Goal: Task Accomplishment & Management: Use online tool/utility

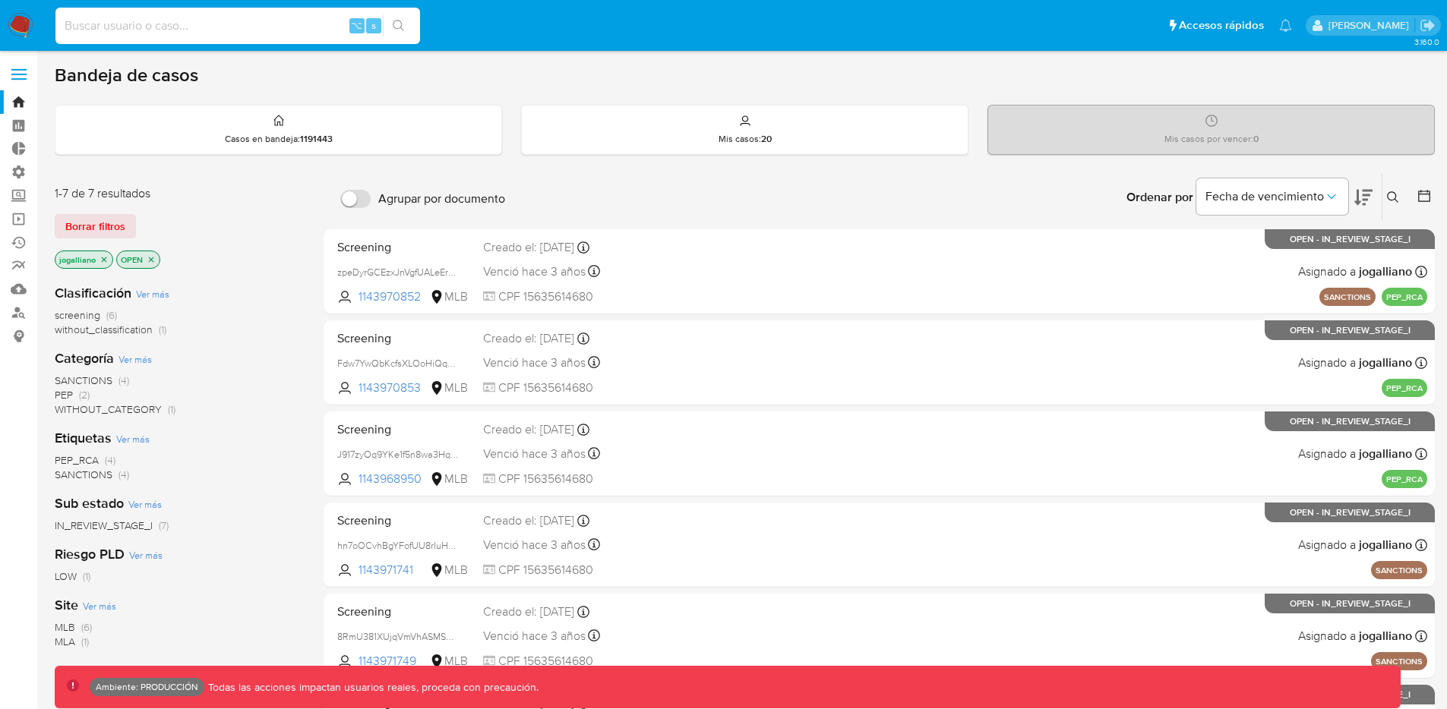
click at [290, 24] on input at bounding box center [237, 26] width 364 height 20
paste input "30220218"
type input "30220218"
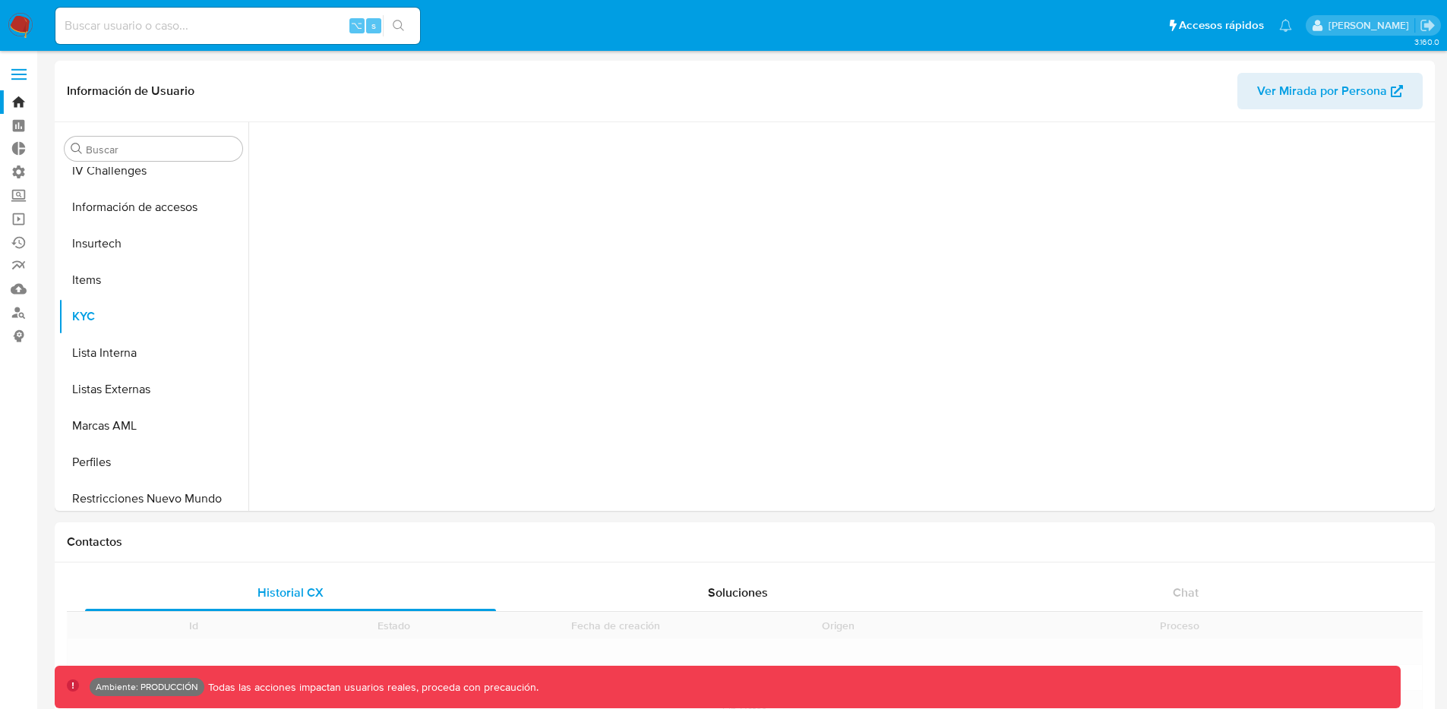
scroll to position [642, 0]
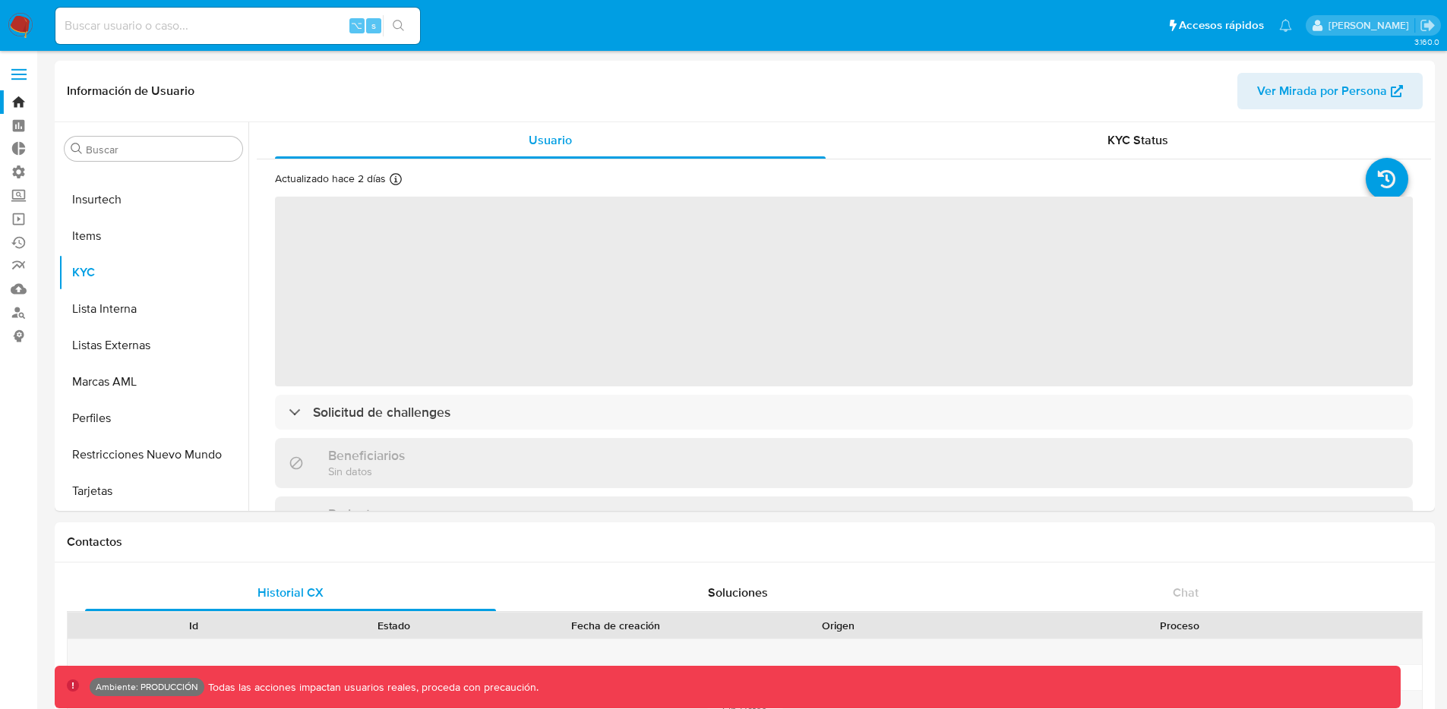
select select "10"
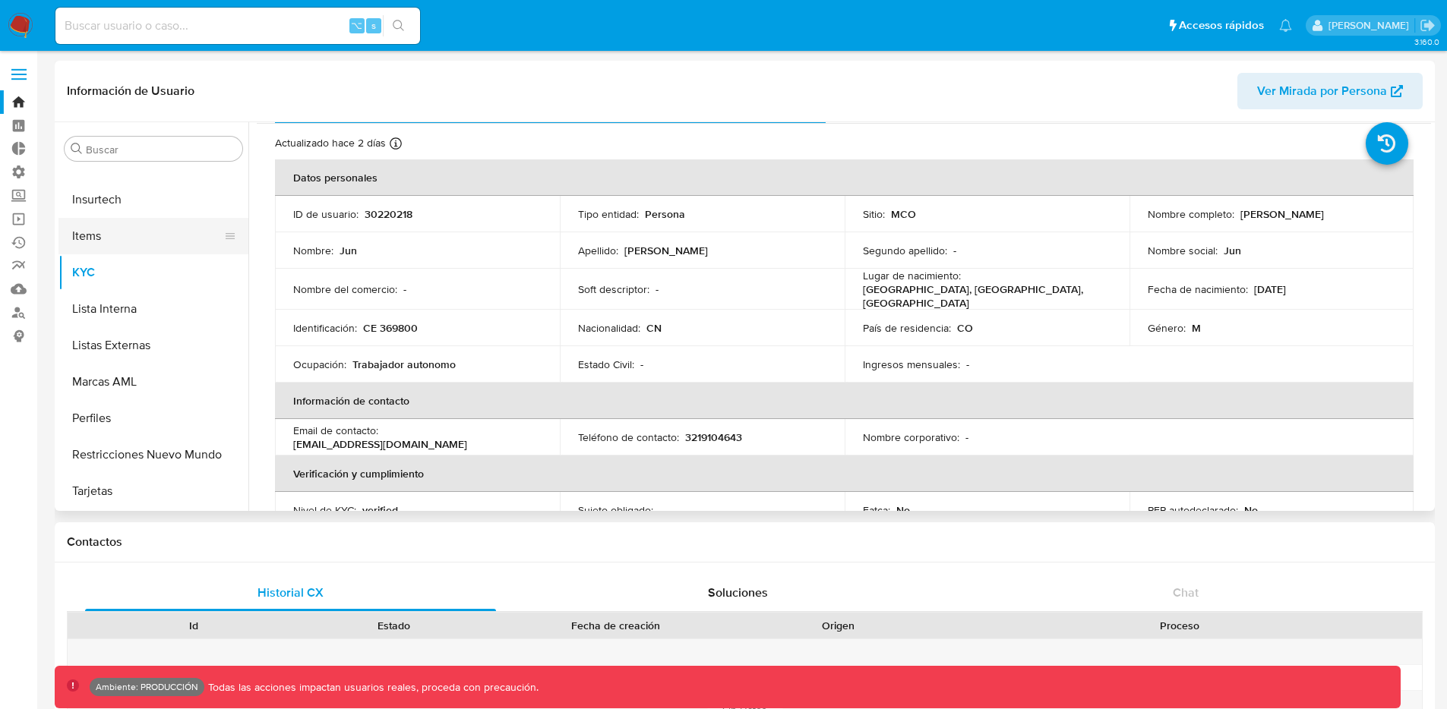
scroll to position [36, 0]
click at [14, 71] on label at bounding box center [19, 74] width 38 height 32
click at [0, 0] on input "checkbox" at bounding box center [0, 0] width 0 height 0
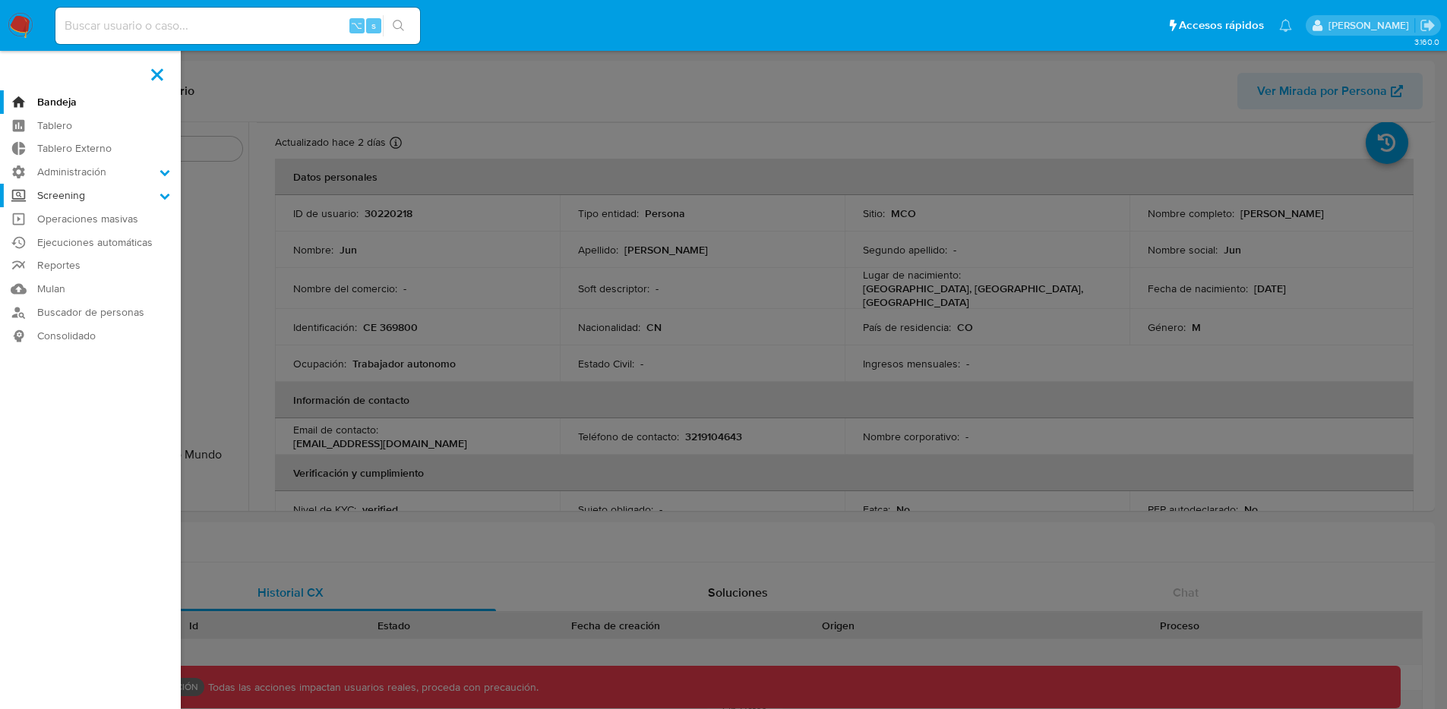
click at [114, 186] on label "Screening" at bounding box center [90, 196] width 181 height 24
click at [0, 0] on input "Screening" at bounding box center [0, 0] width 0 height 0
click at [90, 293] on link "Herramientas" at bounding box center [90, 293] width 181 height 19
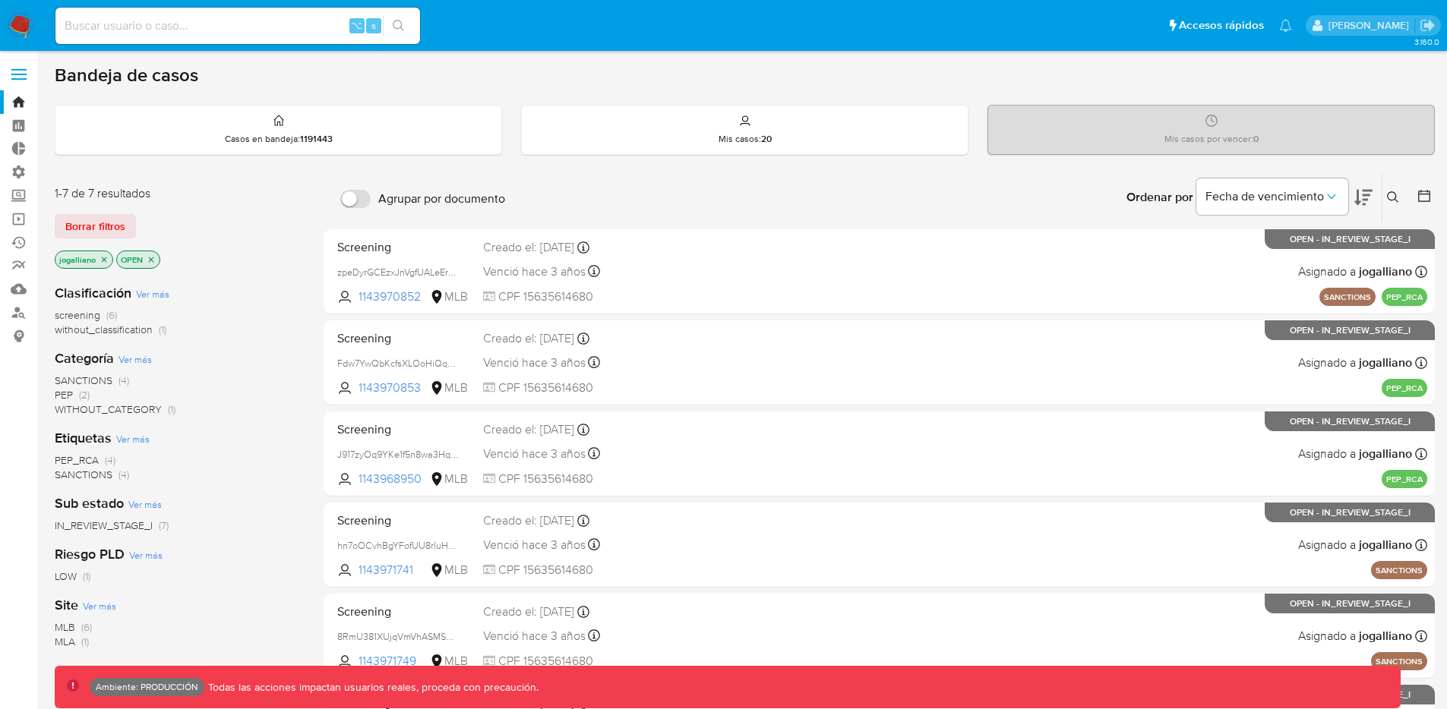
click at [26, 80] on span at bounding box center [18, 79] width 15 height 2
click at [0, 0] on input "checkbox" at bounding box center [0, 0] width 0 height 0
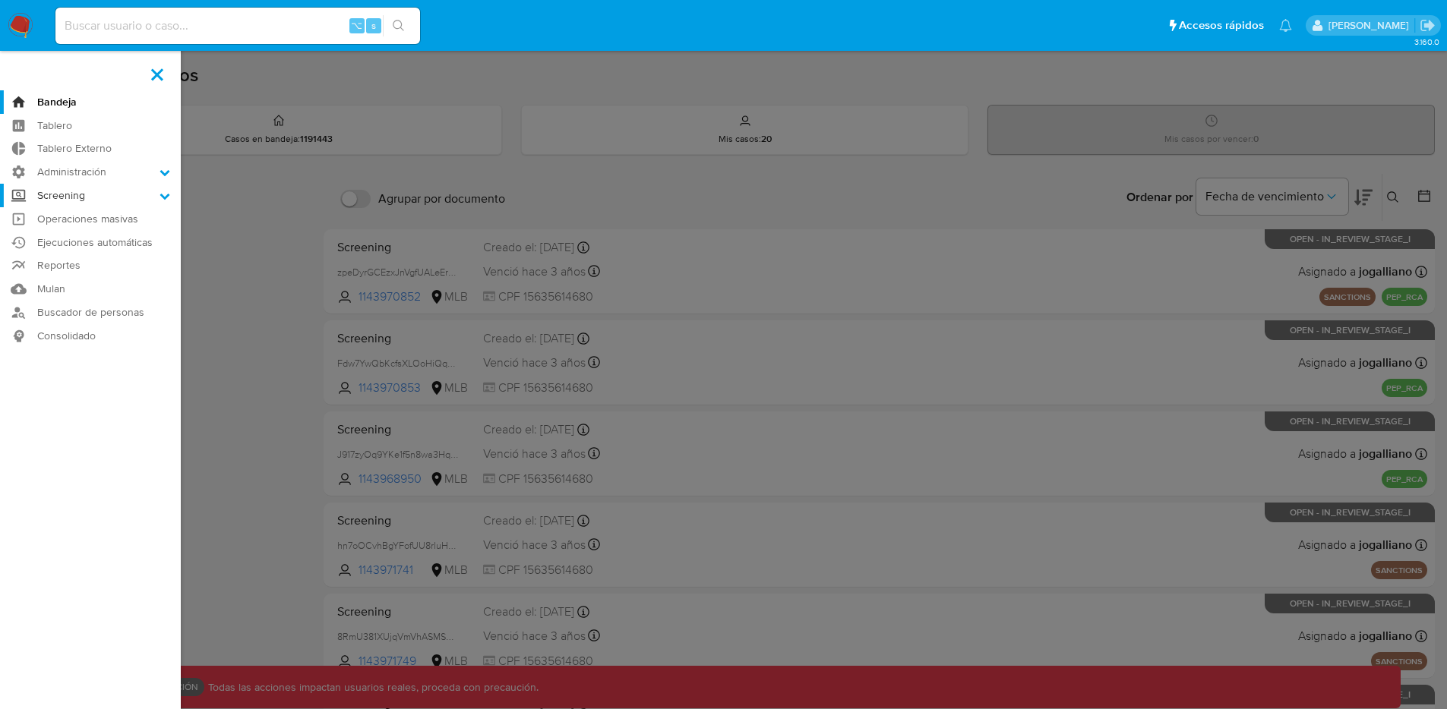
click at [126, 191] on label "Screening" at bounding box center [90, 196] width 181 height 24
click at [0, 0] on input "Screening" at bounding box center [0, 0] width 0 height 0
click at [90, 295] on link "Herramientas" at bounding box center [90, 293] width 181 height 19
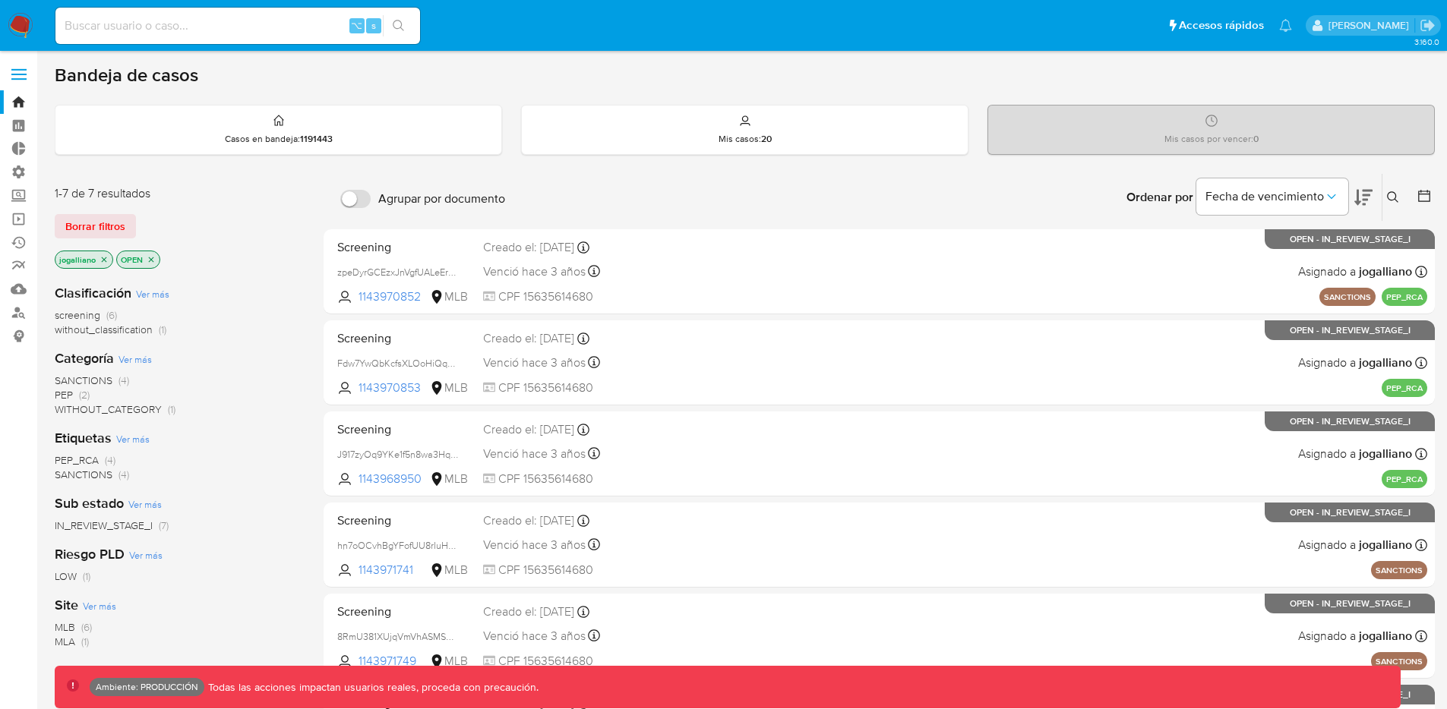
click at [188, 29] on input at bounding box center [237, 26] width 364 height 20
type input "30220218"
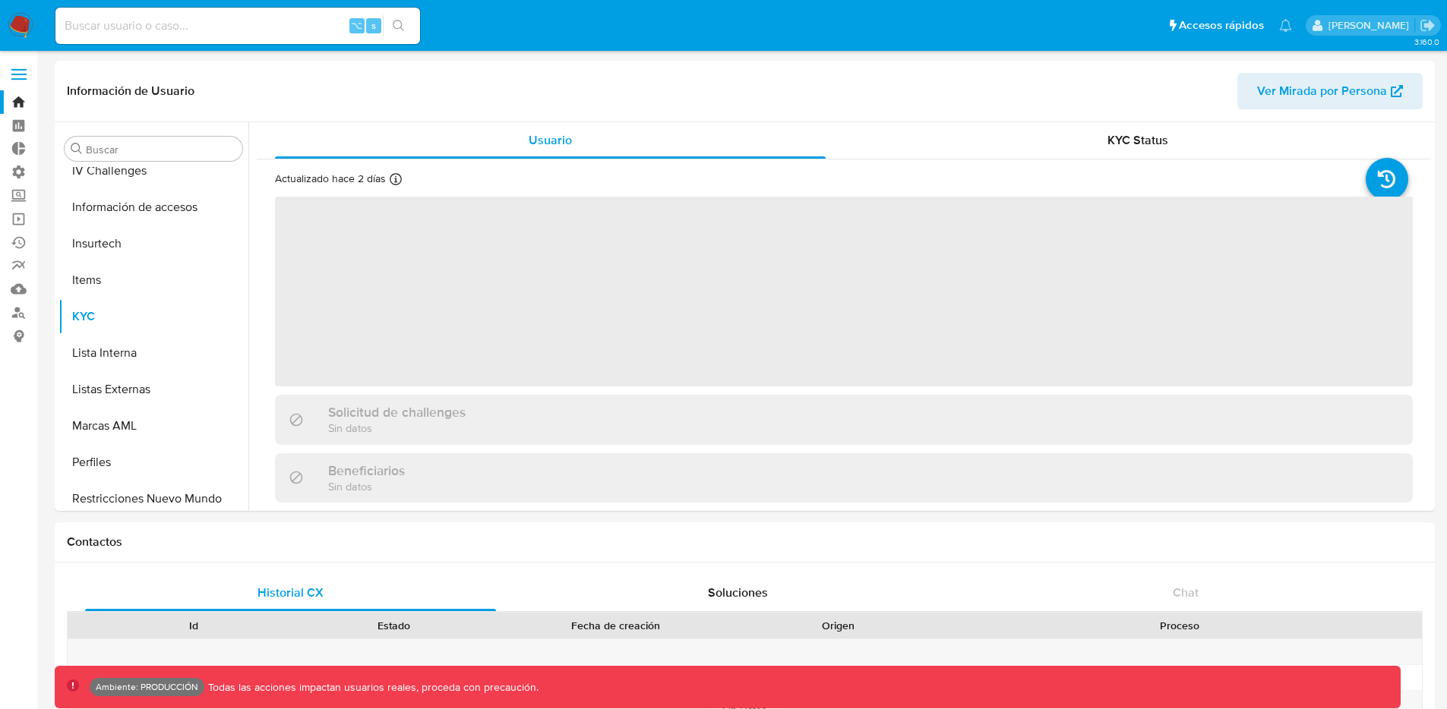
scroll to position [642, 0]
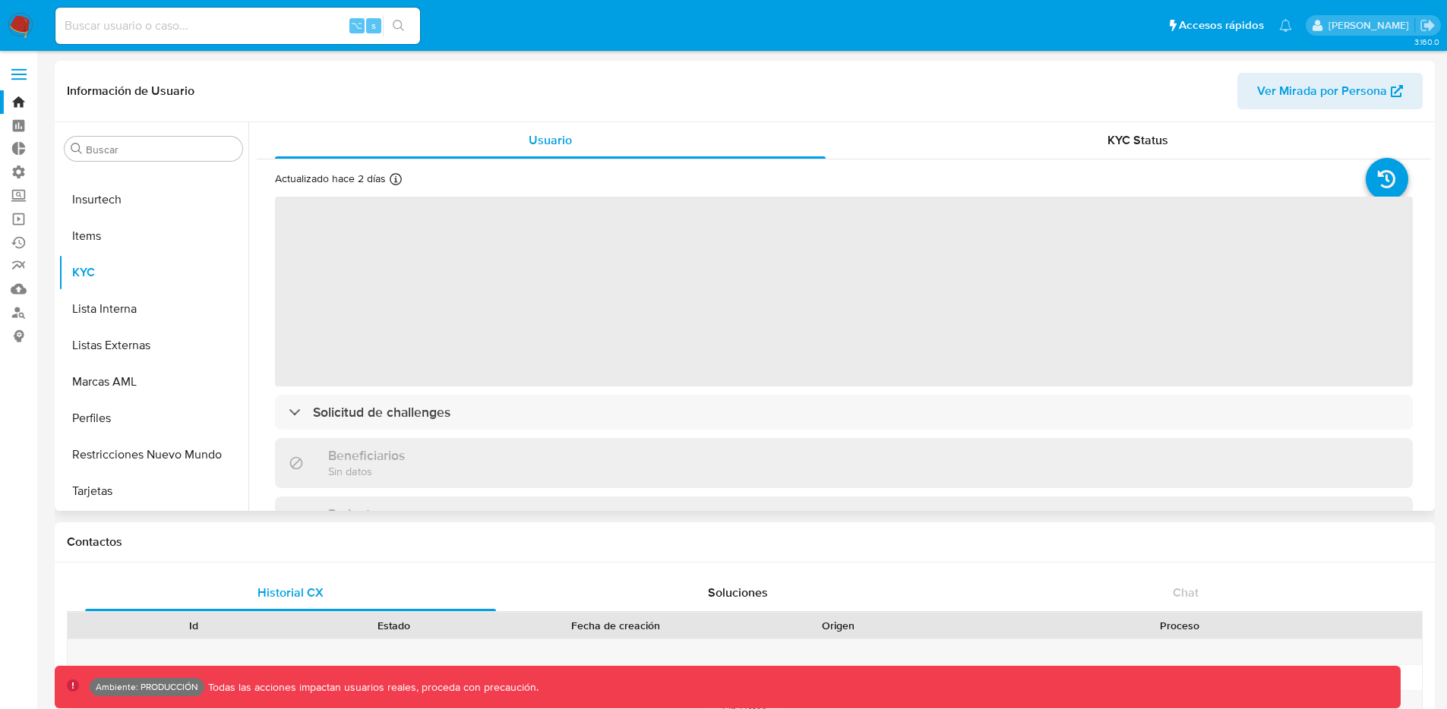
select select "10"
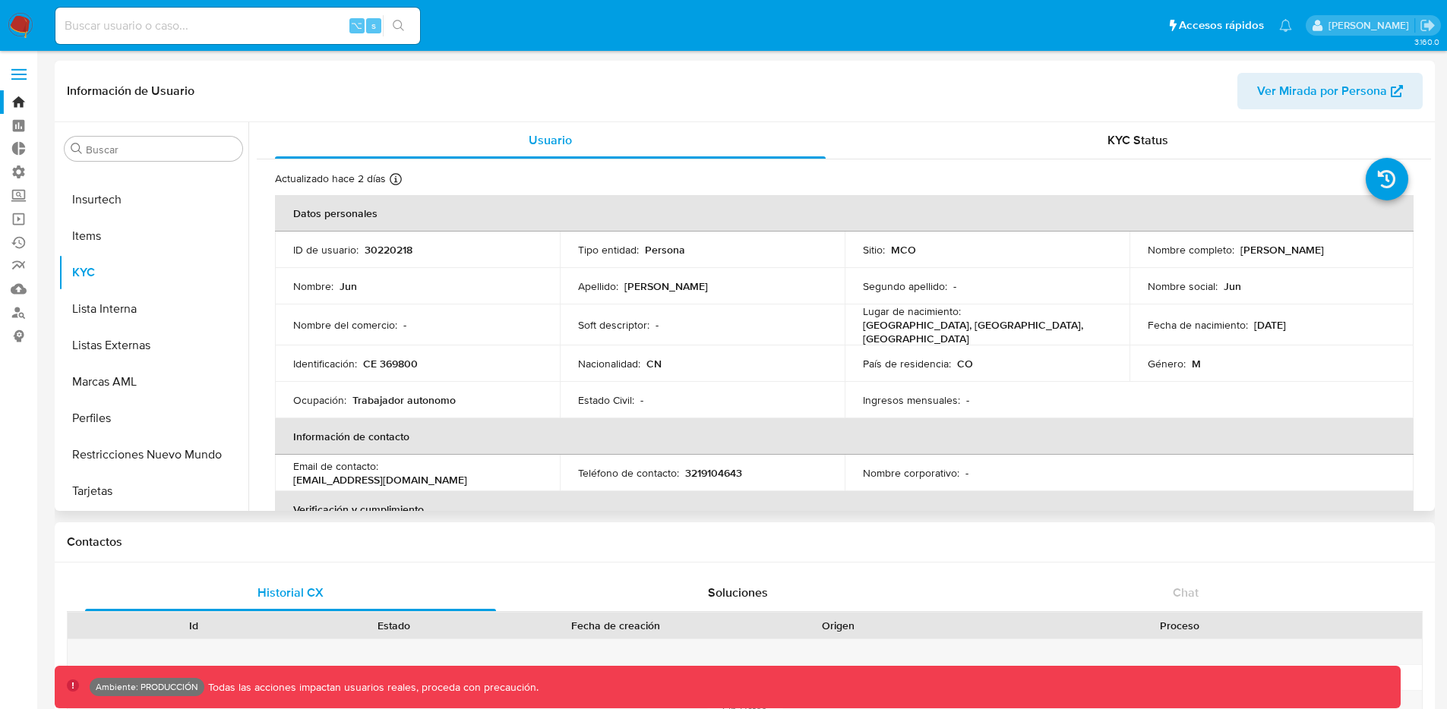
click at [637, 289] on p "Wang" at bounding box center [666, 286] width 84 height 14
drag, startPoint x: 1238, startPoint y: 249, endPoint x: 1292, endPoint y: 254, distance: 54.2
click at [1283, 252] on div "Nombre completo : Jun Wang" at bounding box center [1271, 250] width 248 height 14
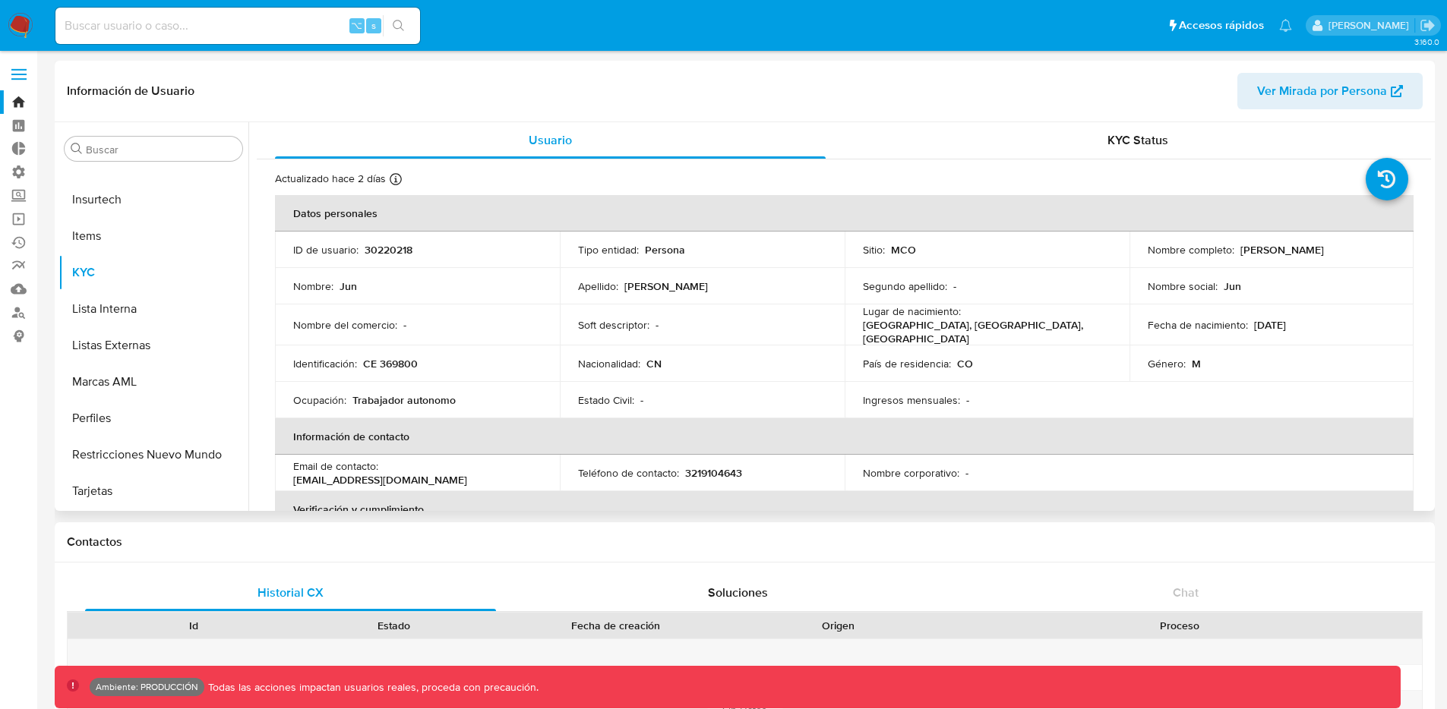
click at [1295, 254] on div "Nombre completo : Jun Wang" at bounding box center [1271, 250] width 248 height 14
drag, startPoint x: 1233, startPoint y: 253, endPoint x: 1279, endPoint y: 254, distance: 45.6
click at [1275, 255] on div "Nombre completo : Jun Wang" at bounding box center [1271, 250] width 248 height 14
drag, startPoint x: 1282, startPoint y: 253, endPoint x: 1236, endPoint y: 252, distance: 46.3
click at [1236, 251] on div "Nombre completo : Jun Wang" at bounding box center [1271, 250] width 248 height 14
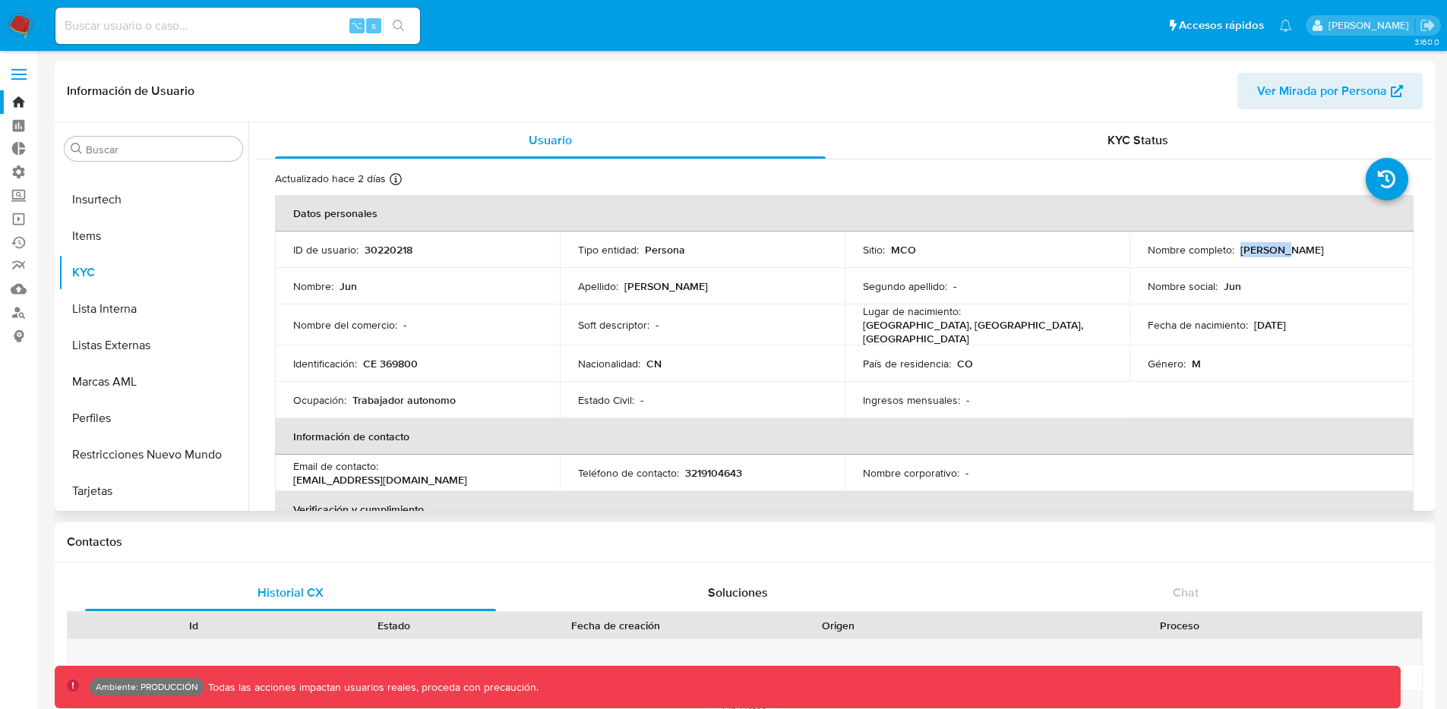
copy p "[PERSON_NAME]"
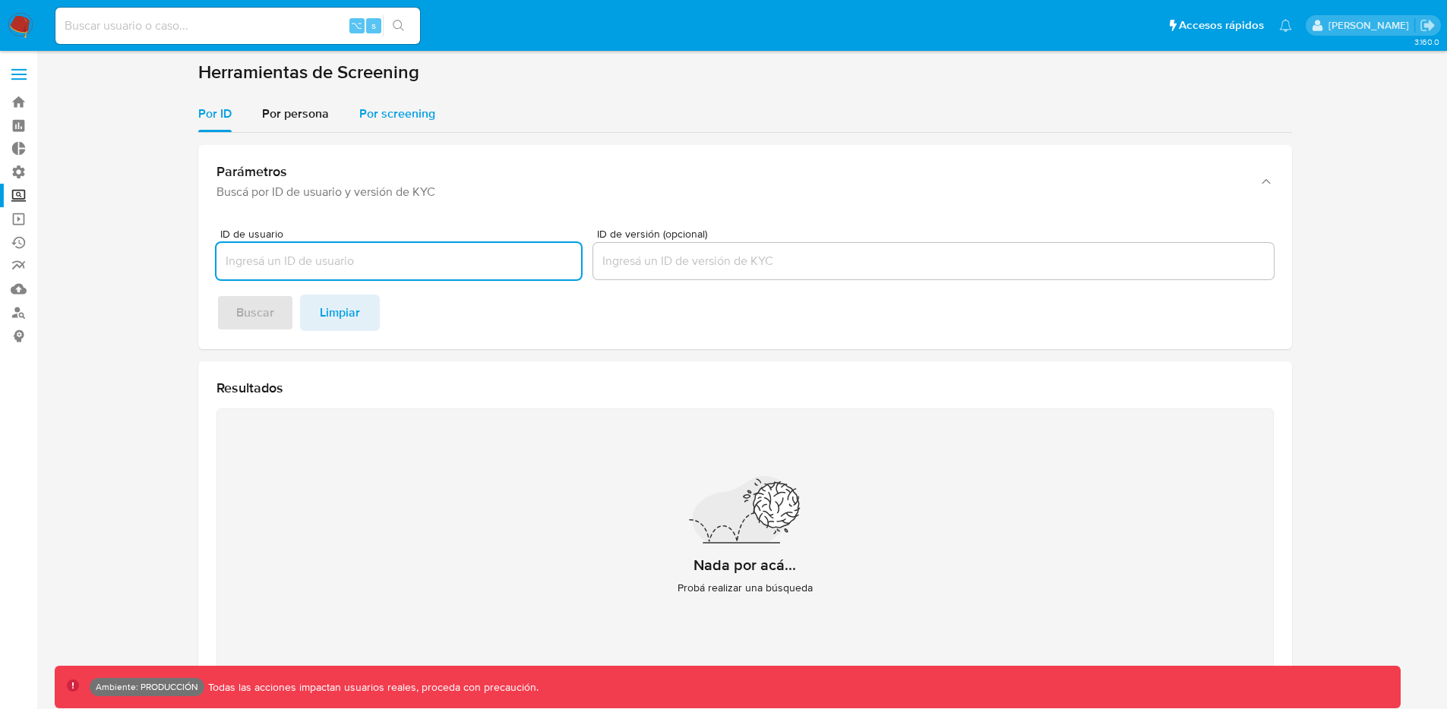
click at [360, 121] on span "Por screening" at bounding box center [397, 113] width 76 height 17
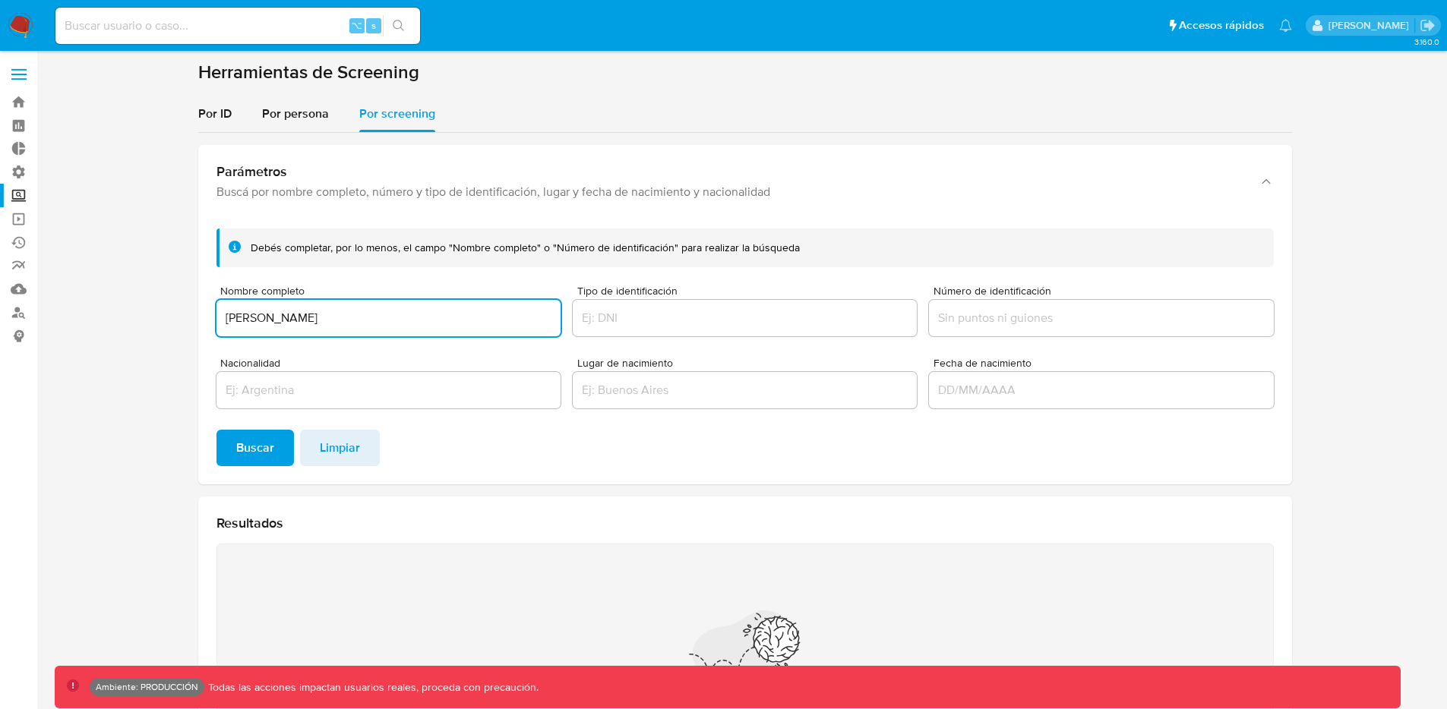
type input "[PERSON_NAME]"
click at [270, 439] on span "Buscar" at bounding box center [255, 447] width 38 height 33
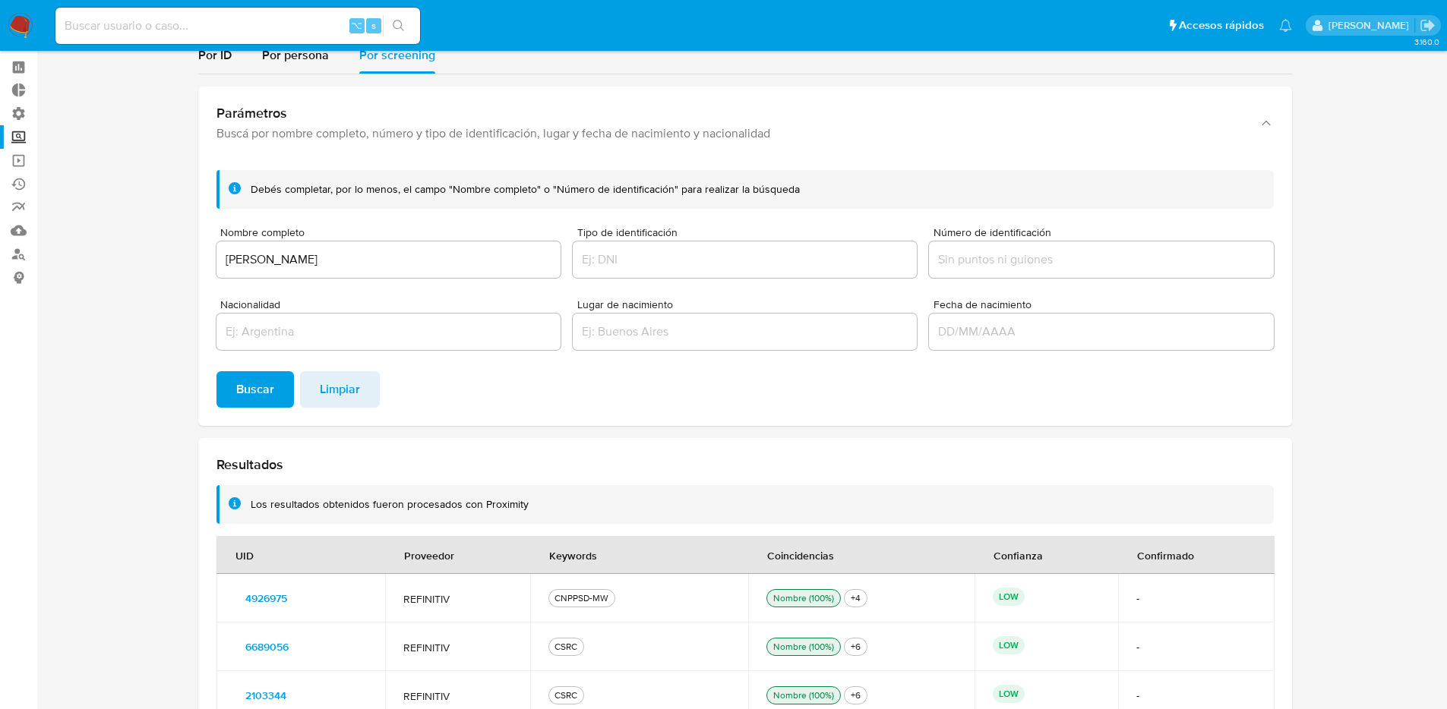
scroll to position [277, 0]
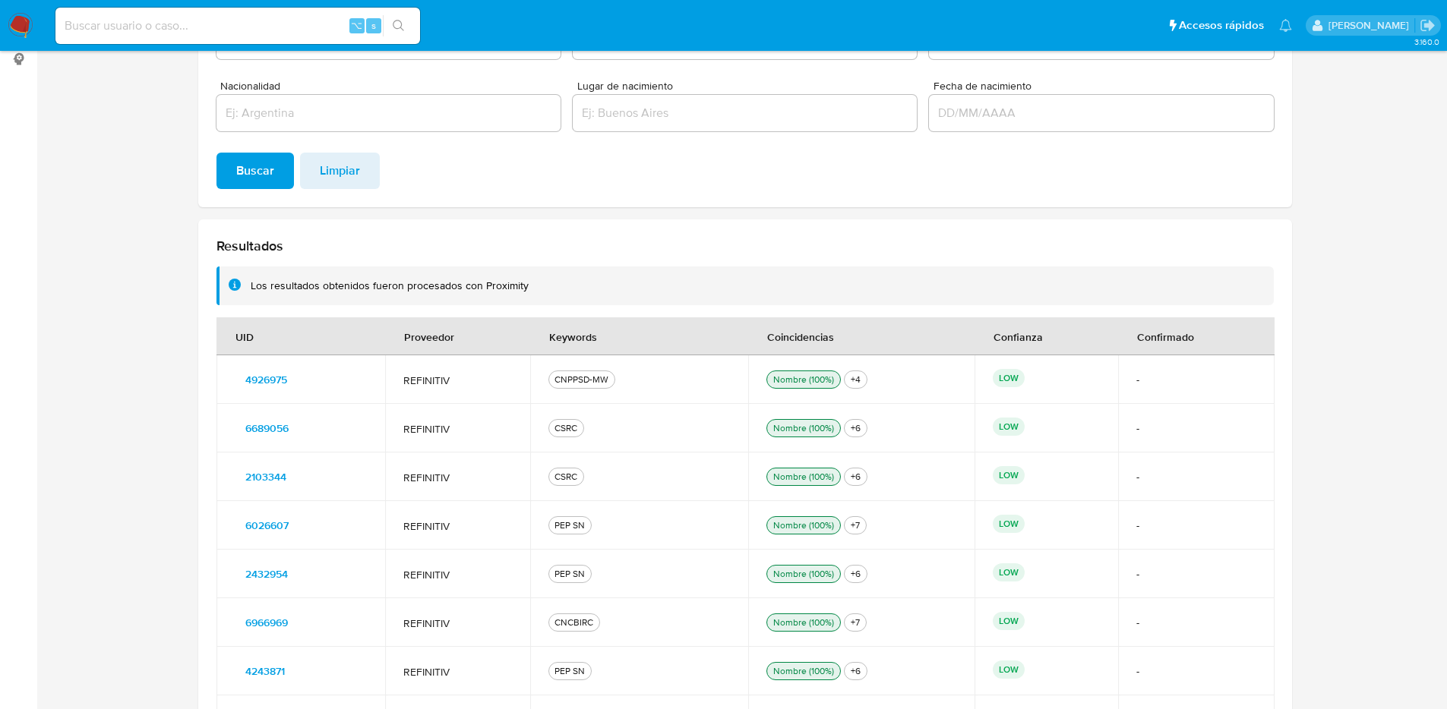
drag, startPoint x: 522, startPoint y: 286, endPoint x: 399, endPoint y: 283, distance: 122.3
click at [245, 282] on div "Los resultados obtenidos fueron procesados con Proximity" at bounding box center [744, 286] width 1057 height 39
